Goal: Information Seeking & Learning: Learn about a topic

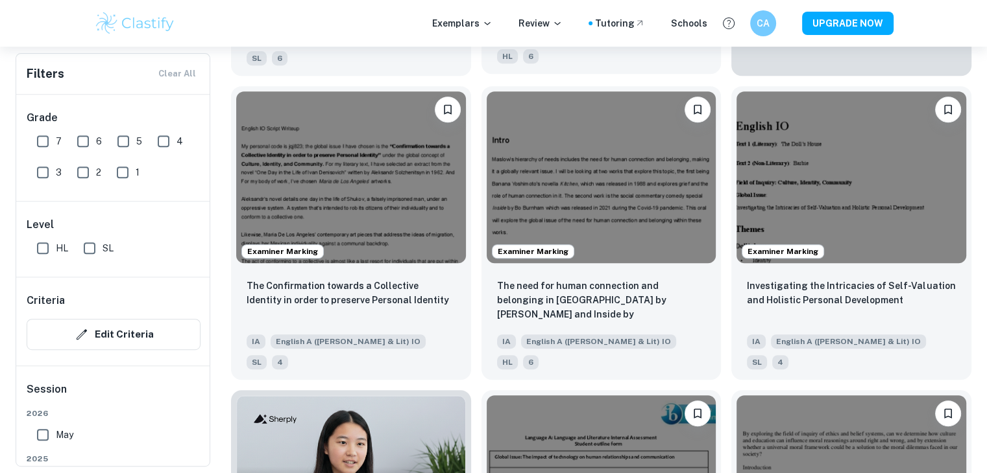
scroll to position [560, 0]
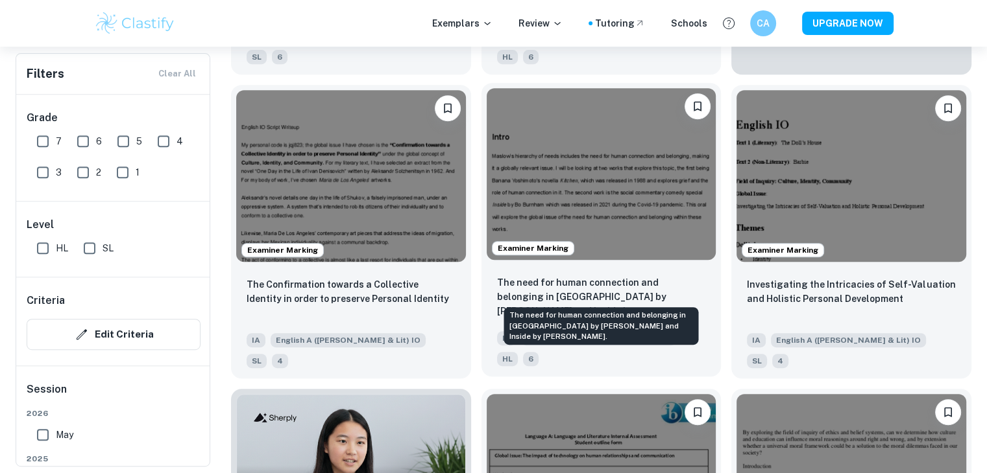
click at [570, 276] on p "The need for human connection and belonging in [GEOGRAPHIC_DATA] by [PERSON_NAM…" at bounding box center [601, 298] width 209 height 44
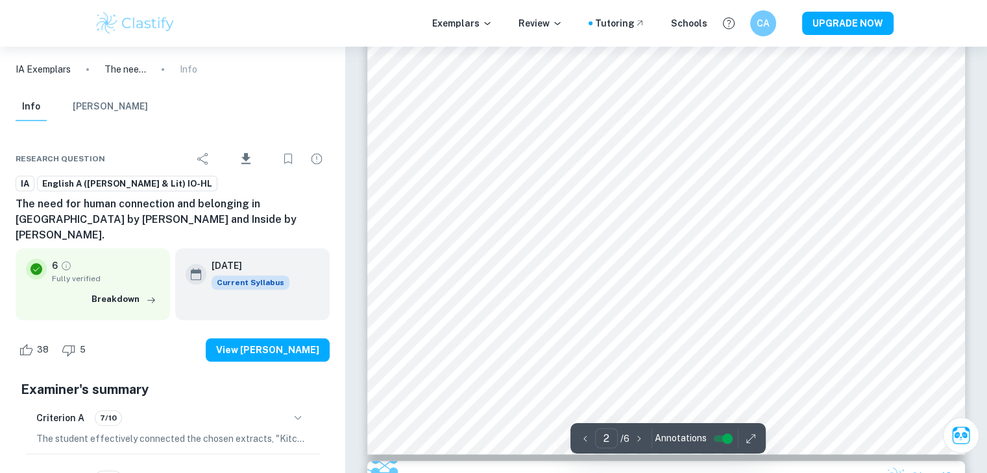
scroll to position [1385, 0]
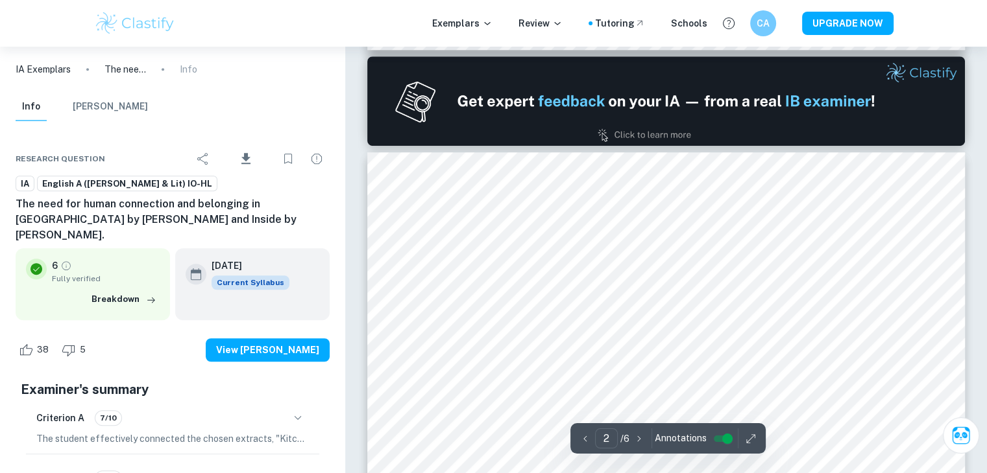
type input "1"
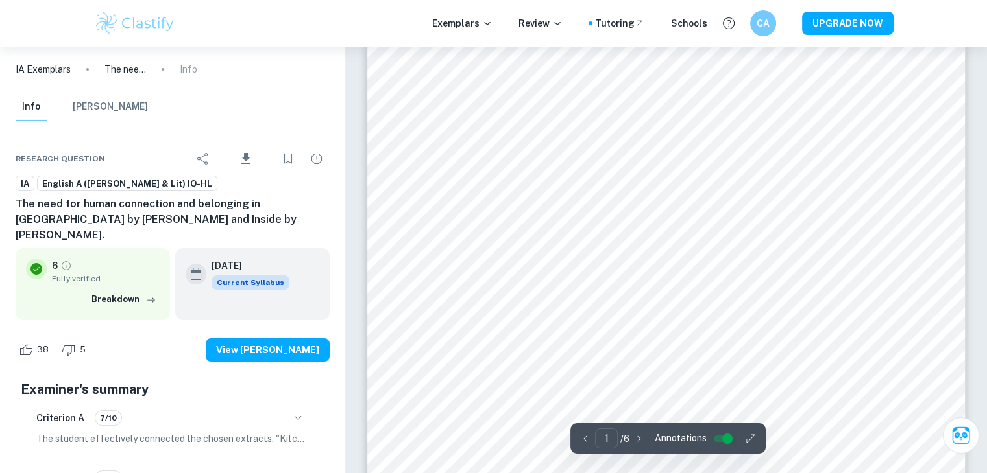
scroll to position [88, 0]
